Goal: Information Seeking & Learning: Understand process/instructions

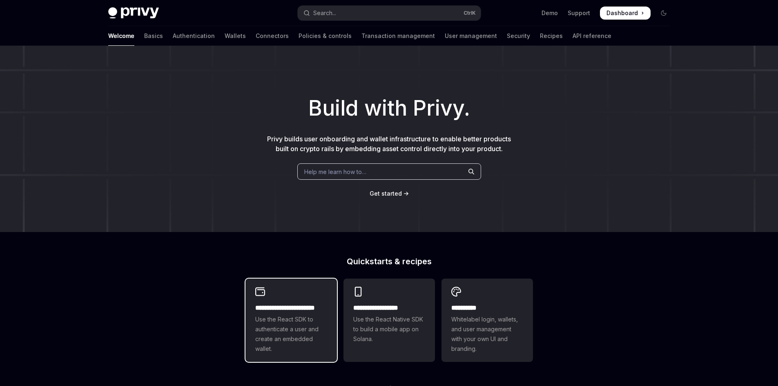
click at [309, 308] on h2 "**********" at bounding box center [291, 308] width 72 height 10
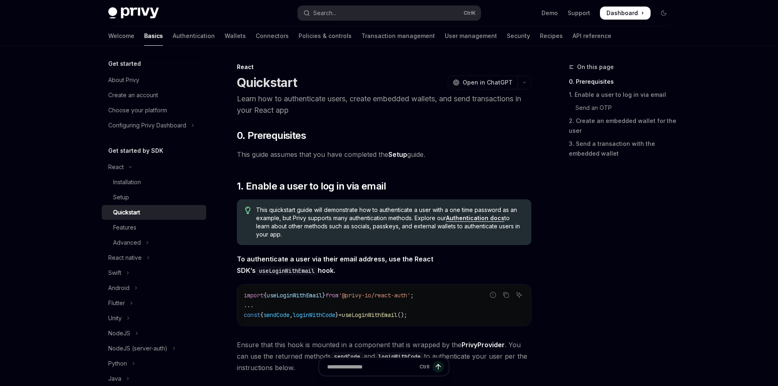
type textarea "*"
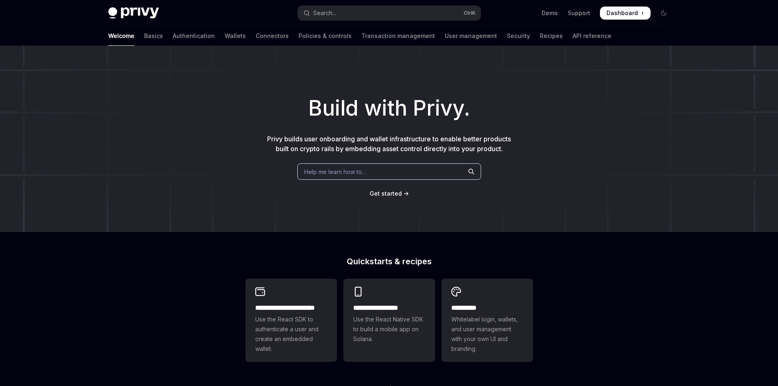
click at [386, 199] on div "Build with Privy. Privy builds user onboarding and wallet infrastructure to ena…" at bounding box center [389, 139] width 778 height 186
click at [388, 191] on span "Get started" at bounding box center [385, 193] width 32 height 7
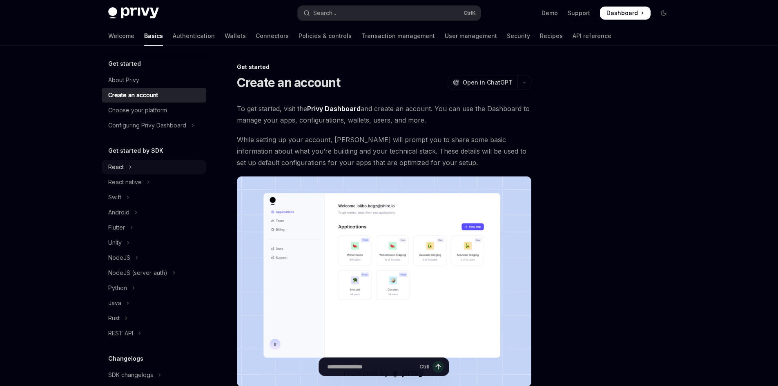
click at [142, 167] on button "React" at bounding box center [154, 167] width 104 height 15
type textarea "*"
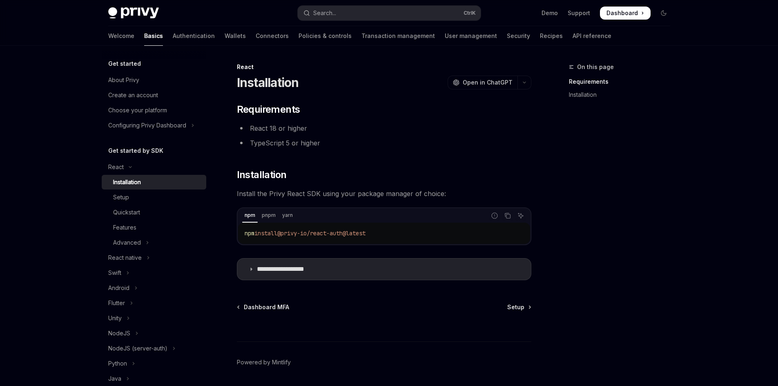
drag, startPoint x: 400, startPoint y: 233, endPoint x: 243, endPoint y: 236, distance: 156.8
click at [243, 236] on div "npm install @privy-io/react-auth@latest" at bounding box center [384, 232] width 292 height 21
copy span "npm install @privy-io/react-auth@latest"
click at [257, 271] on p "**********" at bounding box center [290, 269] width 67 height 8
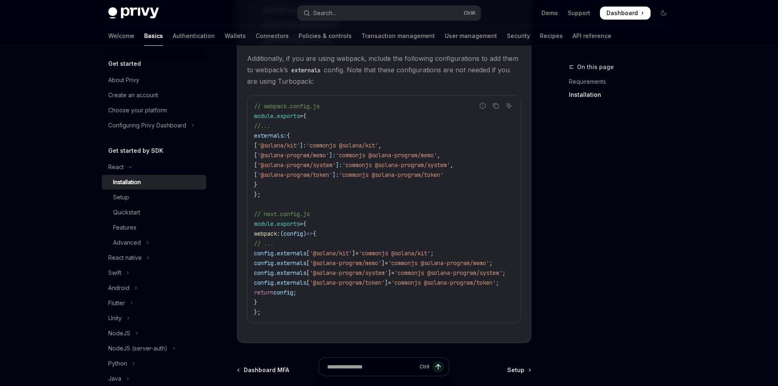
scroll to position [327, 0]
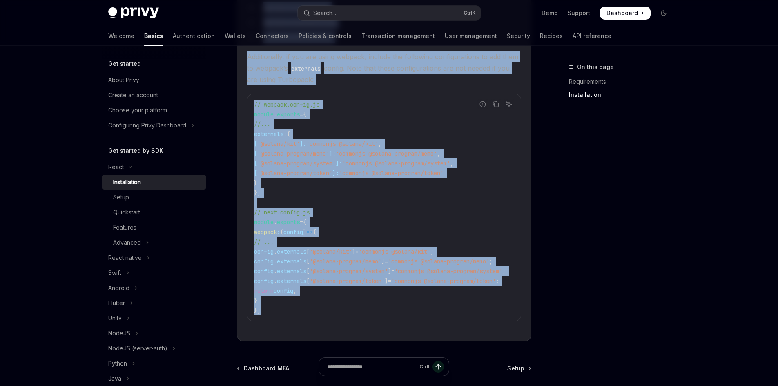
drag, startPoint x: 233, startPoint y: 70, endPoint x: 439, endPoint y: 303, distance: 311.4
click at [439, 303] on div "**********" at bounding box center [307, 105] width 451 height 738
copy div "**********"
click at [426, 138] on code "// webpack.config.js module . exports = { //... externals: { [ '@solana/kit' ]:…" at bounding box center [389, 208] width 271 height 216
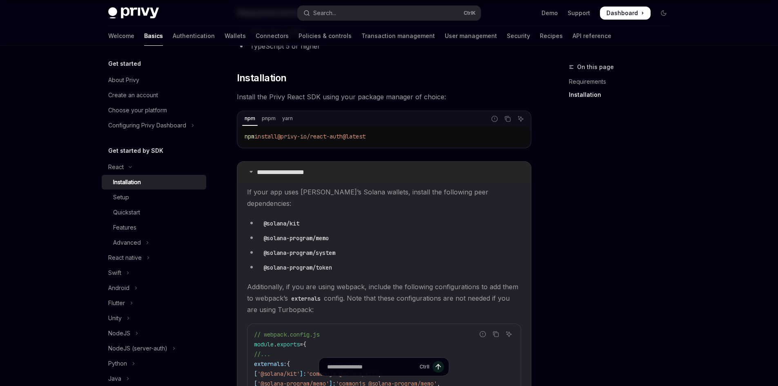
scroll to position [82, 0]
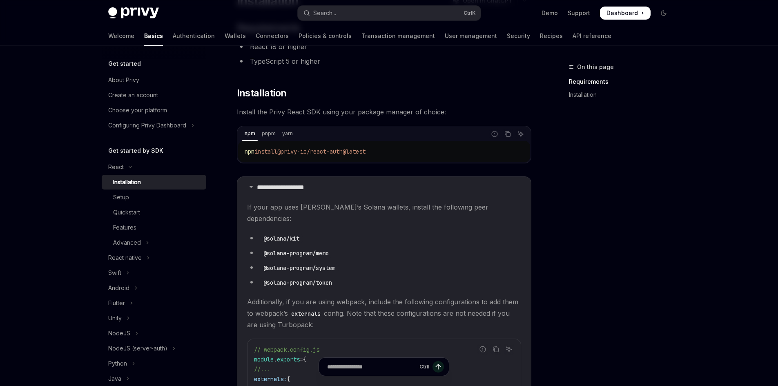
drag, startPoint x: 402, startPoint y: 154, endPoint x: 248, endPoint y: 155, distance: 154.3
click at [248, 155] on code "npm install @privy-io/react-auth@latest" at bounding box center [383, 152] width 279 height 10
drag, startPoint x: 245, startPoint y: 153, endPoint x: 435, endPoint y: 154, distance: 189.8
click at [435, 154] on code "npm install @privy-io/react-auth@latest" at bounding box center [383, 152] width 279 height 10
copy span "npm install @privy-io/react-auth@latest"
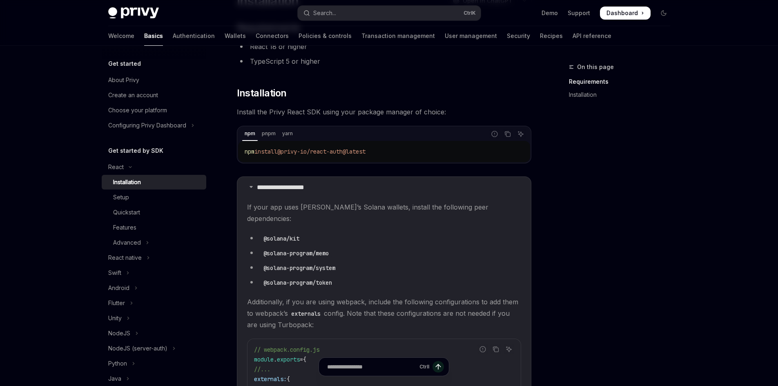
click at [298, 234] on code "@solana/kit" at bounding box center [281, 238] width 42 height 9
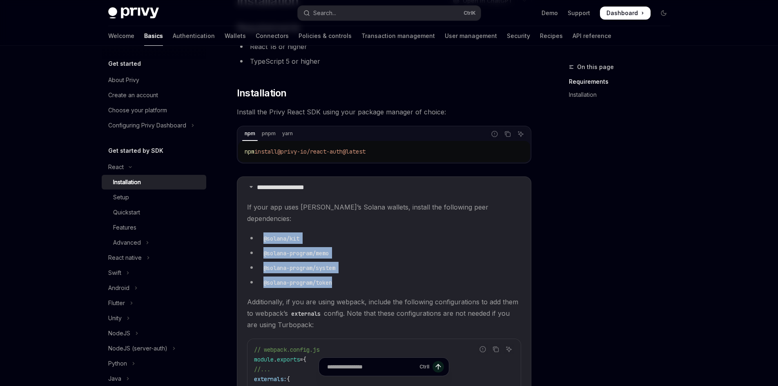
drag, startPoint x: 338, startPoint y: 268, endPoint x: 261, endPoint y: 223, distance: 88.7
click at [261, 232] on ul "@solana/kit @solana-program/memo @solana-program/system @solana-program/token" at bounding box center [384, 260] width 274 height 56
copy ul "@solana/kit @solana-program/memo @solana-program/system @solana-program/token"
